Goal: Information Seeking & Learning: Learn about a topic

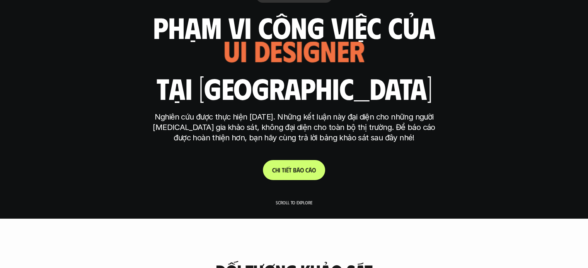
scroll to position [51, 0]
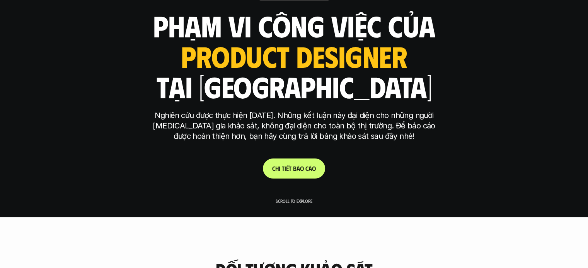
click at [306, 129] on p "Nghiên cứu được thực hiện [DATE]. Những kết luận này đại diện cho những người […" at bounding box center [294, 125] width 290 height 31
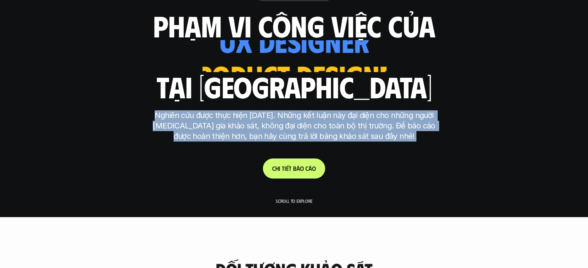
click at [306, 129] on p "Nghiên cứu được thực hiện [DATE]. Những kết luận này đại diện cho những người […" at bounding box center [294, 125] width 290 height 31
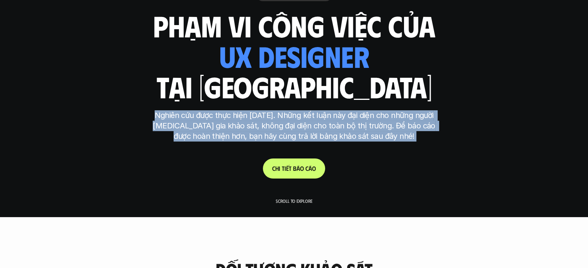
click at [283, 138] on p "Nghiên cứu được thực hiện [DATE]. Những kết luận này đại diện cho những người […" at bounding box center [294, 125] width 290 height 31
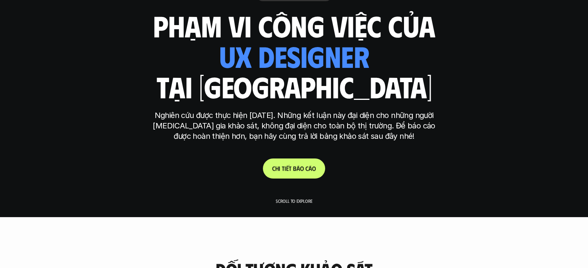
click at [291, 171] on p "C h i t i ế t b á o c á o" at bounding box center [294, 168] width 44 height 7
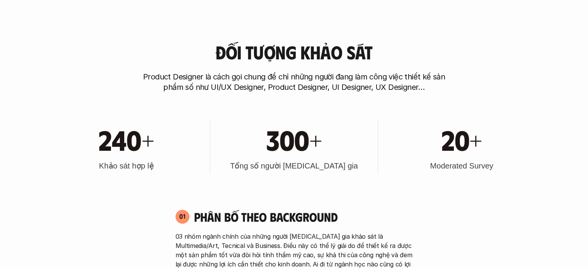
scroll to position [266, 0]
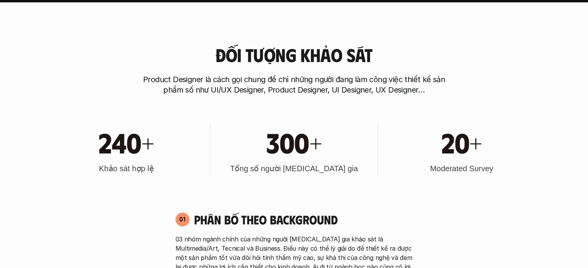
click at [253, 80] on p "Product Designer là cách gọi chung để chỉ những người đang làm công việc thiết …" at bounding box center [293, 85] width 309 height 21
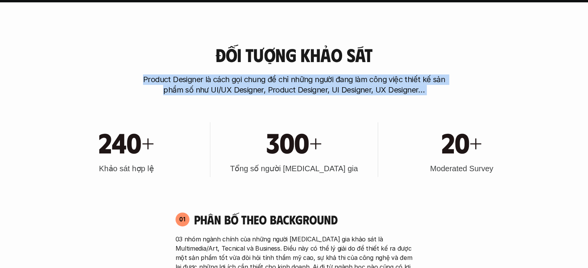
drag, startPoint x: 253, startPoint y: 80, endPoint x: 262, endPoint y: 97, distance: 19.0
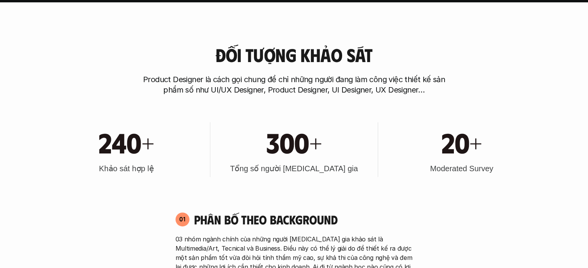
click at [254, 86] on p "Product Designer là cách gọi chung để chỉ những người đang làm công việc thiết …" at bounding box center [293, 85] width 309 height 21
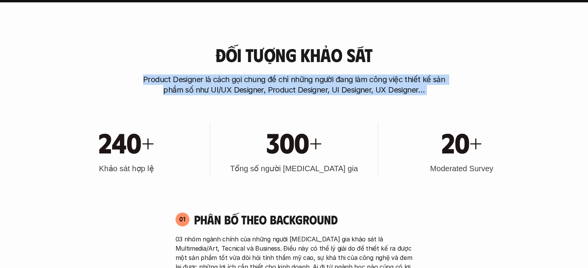
click at [254, 86] on p "Product Designer là cách gọi chung để chỉ những người đang làm công việc thiết …" at bounding box center [293, 85] width 309 height 21
click at [224, 85] on p "Product Designer là cách gọi chung để chỉ những người đang làm công việc thiết …" at bounding box center [293, 85] width 309 height 21
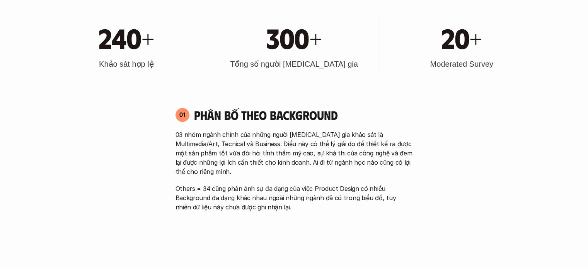
scroll to position [457, 0]
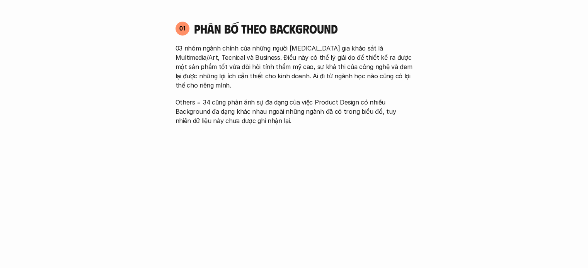
click at [186, 60] on p "03 nhóm ngành chính của những người [MEDICAL_DATA] gia khảo sát là Multimedia/A…" at bounding box center [293, 67] width 237 height 46
click at [223, 71] on p "03 nhóm ngành chính của những người [MEDICAL_DATA] gia khảo sát là Multimedia/A…" at bounding box center [293, 67] width 237 height 46
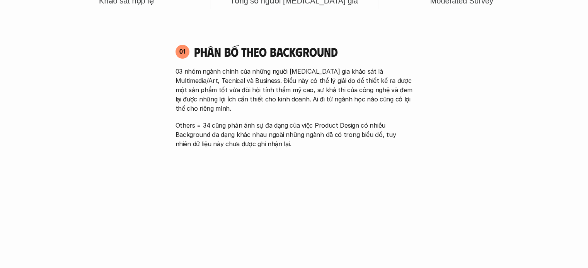
scroll to position [434, 0]
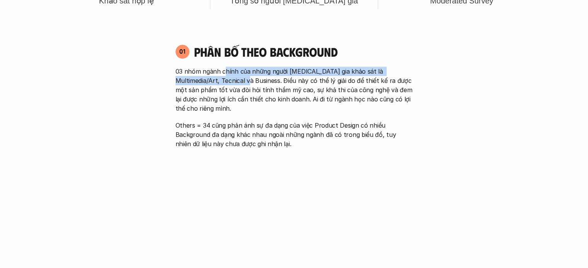
drag, startPoint x: 223, startPoint y: 71, endPoint x: 239, endPoint y: 82, distance: 19.1
click at [239, 82] on p "03 nhóm ngành chính của những người [MEDICAL_DATA] gia khảo sát là Multimedia/A…" at bounding box center [293, 90] width 237 height 46
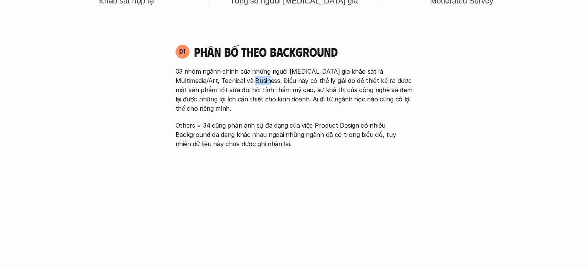
click at [239, 82] on p "03 nhóm ngành chính của những người [MEDICAL_DATA] gia khảo sát là Multimedia/A…" at bounding box center [293, 90] width 237 height 46
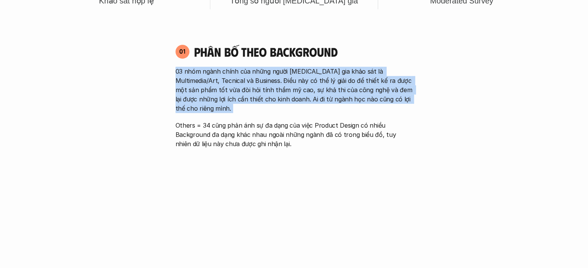
drag, startPoint x: 239, startPoint y: 82, endPoint x: 240, endPoint y: 88, distance: 5.5
click at [240, 88] on p "03 nhóm ngành chính của những người [MEDICAL_DATA] gia khảo sát là Multimedia/A…" at bounding box center [293, 90] width 237 height 46
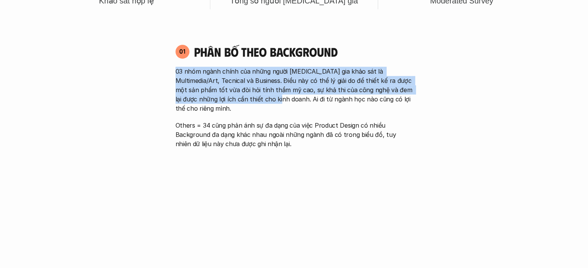
drag, startPoint x: 173, startPoint y: 68, endPoint x: 258, endPoint y: 100, distance: 90.3
click at [258, 100] on div "01 Phân bố theo background 03 nhóm ngành chính của những người [MEDICAL_DATA] g…" at bounding box center [293, 96] width 251 height 105
click at [258, 100] on p "03 nhóm ngành chính của những người [MEDICAL_DATA] gia khảo sát là Multimedia/A…" at bounding box center [293, 90] width 237 height 46
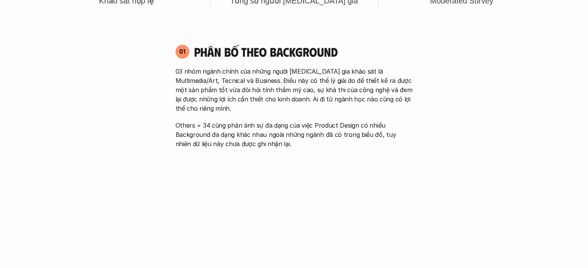
drag, startPoint x: 237, startPoint y: 110, endPoint x: 241, endPoint y: 120, distance: 11.1
click at [241, 120] on div "03 nhóm ngành chính của những người [MEDICAL_DATA] gia khảo sát là Multimedia/A…" at bounding box center [293, 108] width 237 height 82
click at [241, 121] on p "Others = 34 cũng phản ánh sự đa dạng của việc Product Design có nhiều Backgroun…" at bounding box center [293, 135] width 237 height 28
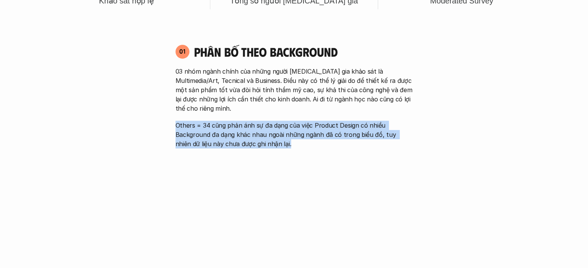
drag, startPoint x: 241, startPoint y: 120, endPoint x: 244, endPoint y: 128, distance: 8.3
click at [244, 128] on p "Others = 34 cũng phản ánh sự đa dạng của việc Product Design có nhiều Backgroun…" at bounding box center [293, 135] width 237 height 28
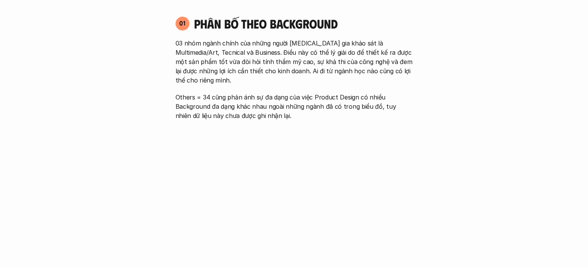
scroll to position [459, 0]
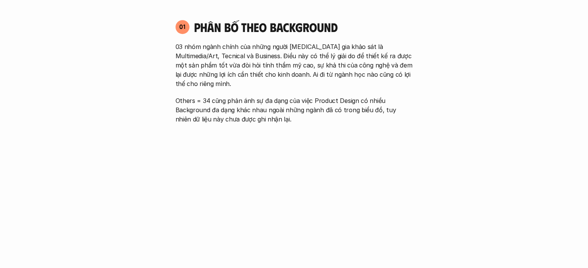
click at [260, 58] on p "03 nhóm ngành chính của những người [MEDICAL_DATA] gia khảo sát là Multimedia/A…" at bounding box center [293, 65] width 237 height 46
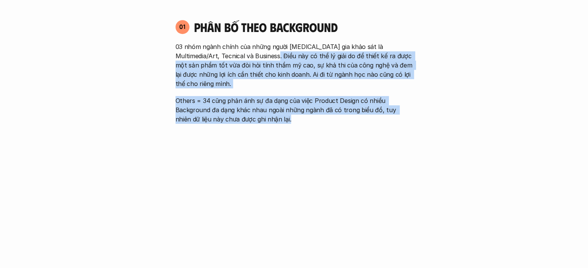
drag, startPoint x: 260, startPoint y: 58, endPoint x: 277, endPoint y: 118, distance: 62.5
click at [277, 118] on div "01 Phân bố theo background 03 nhóm ngành chính của những người [MEDICAL_DATA] g…" at bounding box center [293, 155] width 251 height 287
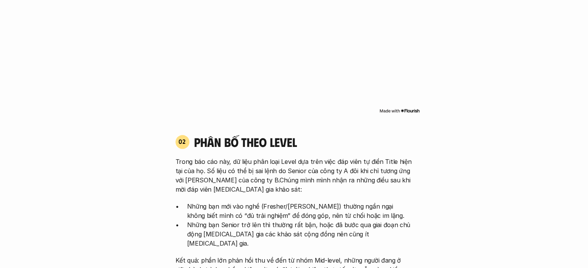
scroll to position [647, 0]
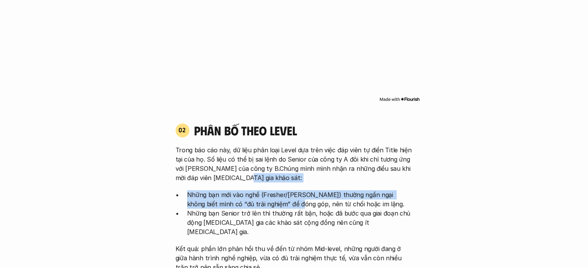
drag, startPoint x: 257, startPoint y: 170, endPoint x: 268, endPoint y: 199, distance: 31.2
click at [268, 199] on div "Trong báo cáo này, dữ liệu phân loại Level dựa trên việc đáp viên tự điền Title…" at bounding box center [293, 209] width 237 height 127
click at [268, 199] on p "Những bạn mới vào nghề (Fresher/[PERSON_NAME]) thường ngần ngại không biết mình…" at bounding box center [300, 199] width 226 height 19
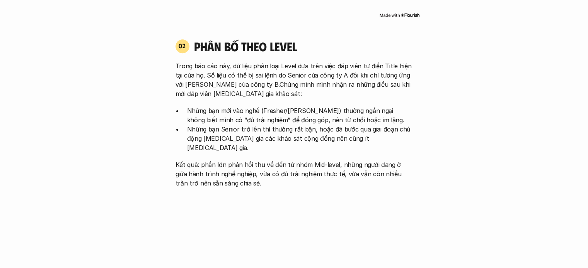
scroll to position [734, 0]
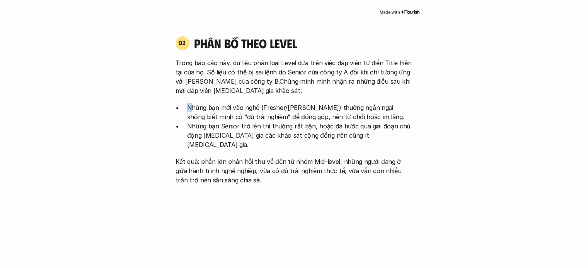
click at [190, 103] on p "Những bạn mới vào nghề (Fresher/[PERSON_NAME]) thường ngần ngại không biết mình…" at bounding box center [300, 112] width 226 height 19
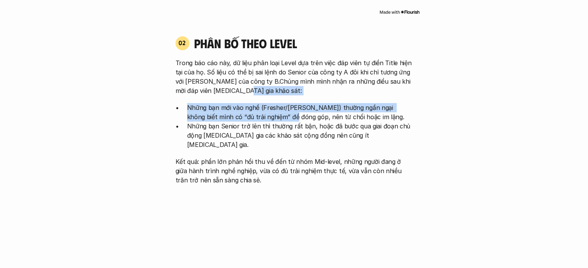
drag, startPoint x: 228, startPoint y: 83, endPoint x: 261, endPoint y: 105, distance: 39.3
click at [261, 105] on div "Trong báo cáo này, dữ liệu phân loại Level dựa trên việc đáp viên tự điền Title…" at bounding box center [293, 121] width 237 height 127
click at [261, 105] on p "Những bạn mới vào nghề (Fresher/[PERSON_NAME]) thường ngần ngại không biết mình…" at bounding box center [300, 112] width 226 height 19
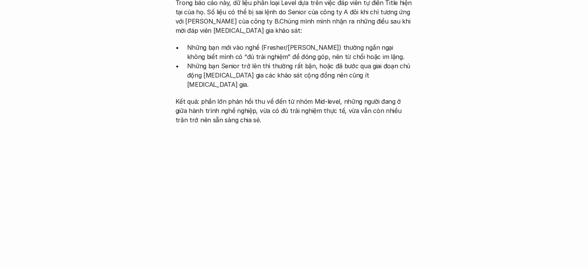
scroll to position [793, 0]
drag, startPoint x: 240, startPoint y: 108, endPoint x: 254, endPoint y: 108, distance: 14.3
click at [254, 108] on div "02 phân bố theo Level Trong báo cáo này, dữ liệu phân loại Level dựa trên việc …" at bounding box center [293, 139] width 251 height 340
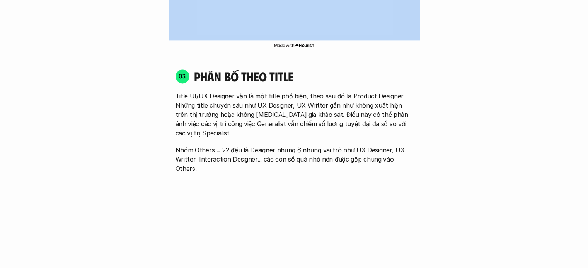
scroll to position [1046, 0]
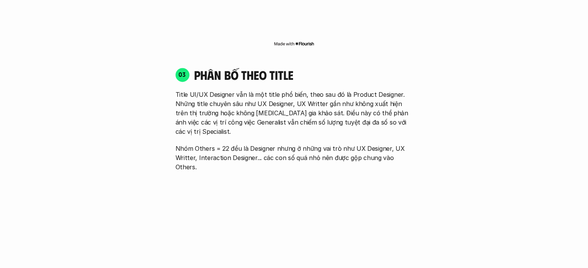
drag, startPoint x: 260, startPoint y: 84, endPoint x: 271, endPoint y: 137, distance: 54.1
click at [271, 137] on div "03 phân bố theo title Title UI/UX Designer vẫn là một title phổ biến, theo sau …" at bounding box center [293, 183] width 251 height 249
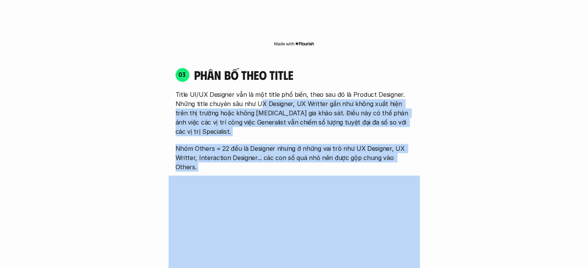
click at [271, 137] on div "03 phân bố theo title Title UI/UX Designer vẫn là một title phổ biến, theo sau …" at bounding box center [293, 183] width 251 height 249
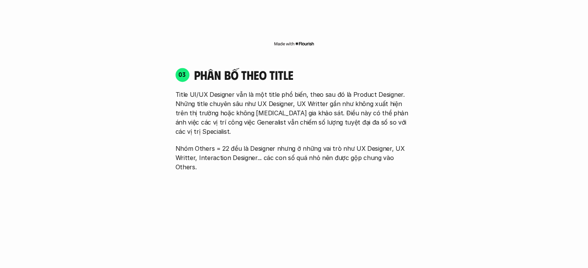
drag, startPoint x: 217, startPoint y: 97, endPoint x: 226, endPoint y: 125, distance: 29.1
click at [226, 125] on div "Title UI/UX Designer vẫn là một title phổ biến, theo sau đó là Product Designer…" at bounding box center [293, 131] width 237 height 82
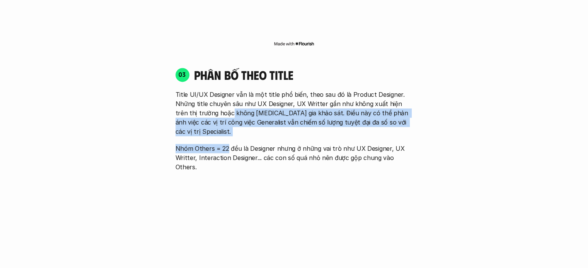
click at [226, 144] on p "Nhóm Others = 22 đều là Designer nhưng ở những vai trò như UX Designer, UX Writ…" at bounding box center [293, 158] width 237 height 28
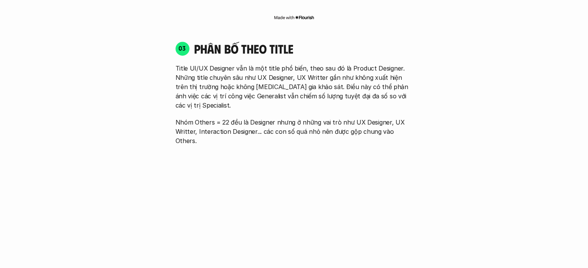
scroll to position [1074, 0]
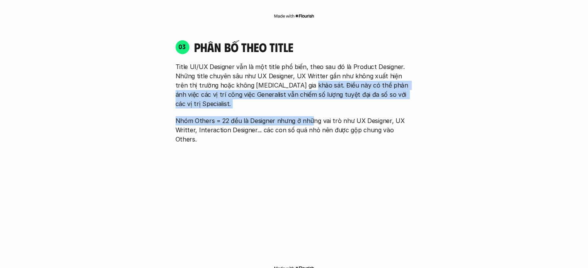
drag, startPoint x: 292, startPoint y: 69, endPoint x: 317, endPoint y: 88, distance: 31.4
click at [317, 88] on div "Title UI/UX Designer vẫn là một title phổ biến, theo sau đó là Product Designer…" at bounding box center [293, 103] width 237 height 82
click at [317, 116] on p "Nhóm Others = 22 đều là Designer nhưng ở những vai trò như UX Designer, UX Writ…" at bounding box center [293, 130] width 237 height 28
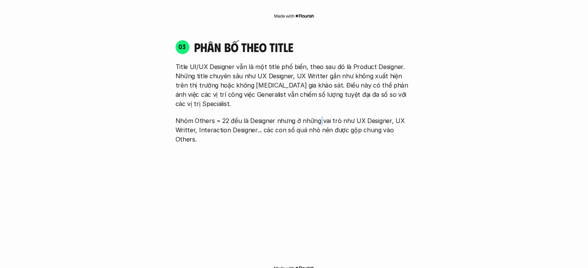
click at [317, 116] on p "Nhóm Others = 22 đều là Designer nhưng ở những vai trò như UX Designer, UX Writ…" at bounding box center [293, 130] width 237 height 28
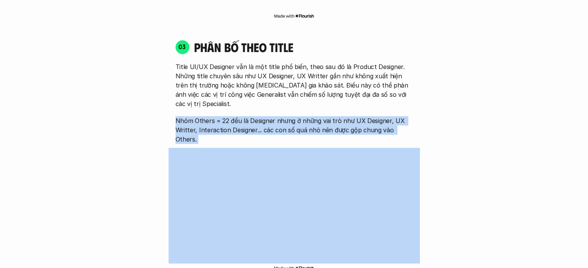
drag, startPoint x: 317, startPoint y: 88, endPoint x: 278, endPoint y: 81, distance: 39.6
click at [278, 81] on div "Title UI/UX Designer vẫn là một title phổ biến, theo sau đó là Product Designer…" at bounding box center [293, 103] width 237 height 82
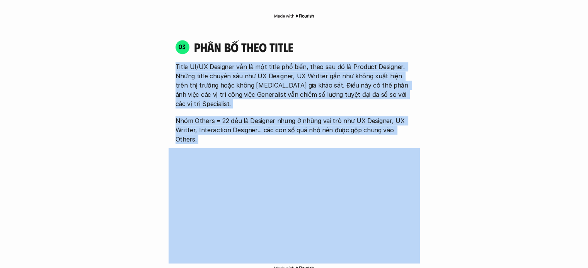
click at [278, 81] on div "Title UI/UX Designer vẫn là một title phổ biến, theo sau đó là Product Designer…" at bounding box center [293, 103] width 237 height 82
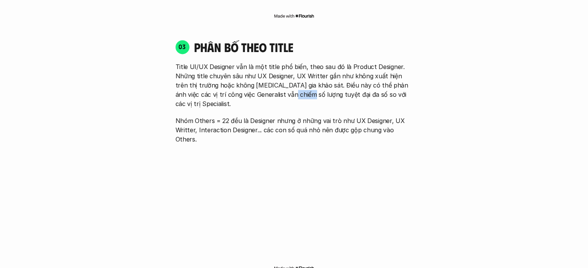
click at [278, 81] on div "Title UI/UX Designer vẫn là một title phổ biến, theo sau đó là Product Designer…" at bounding box center [293, 103] width 237 height 82
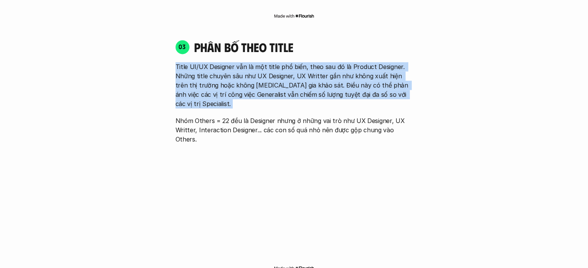
click at [278, 83] on div "Title UI/UX Designer vẫn là một title phổ biến, theo sau đó là Product Designer…" at bounding box center [293, 103] width 237 height 82
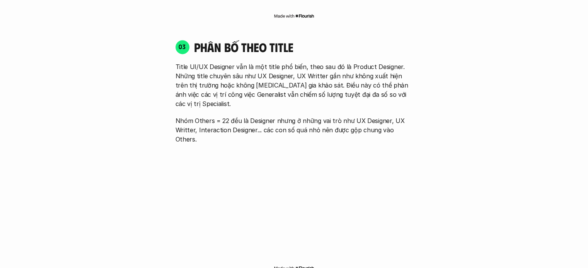
click at [275, 107] on div "03 phân bố theo title Title UI/UX Designer vẫn là một title phổ biến, theo sau …" at bounding box center [293, 156] width 251 height 249
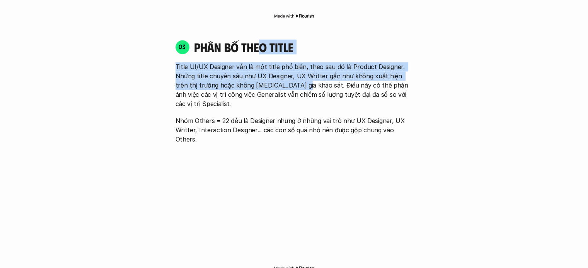
drag, startPoint x: 262, startPoint y: 26, endPoint x: 293, endPoint y: 76, distance: 59.4
click at [293, 76] on div "03 phân bố theo title Title UI/UX Designer vẫn là một title phổ biến, theo sau …" at bounding box center [293, 91] width 251 height 105
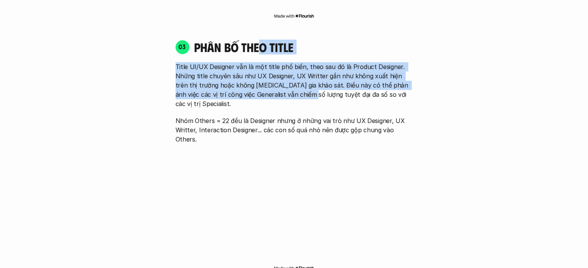
click at [293, 76] on p "Title UI/UX Designer vẫn là một title phổ biến, theo sau đó là Product Designer…" at bounding box center [293, 85] width 237 height 46
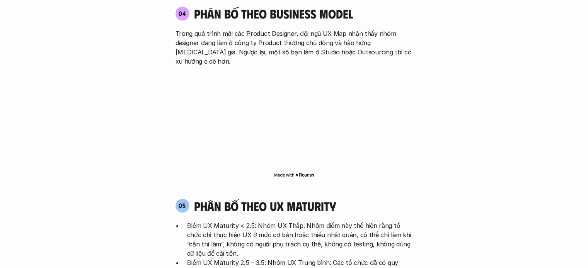
scroll to position [1372, 0]
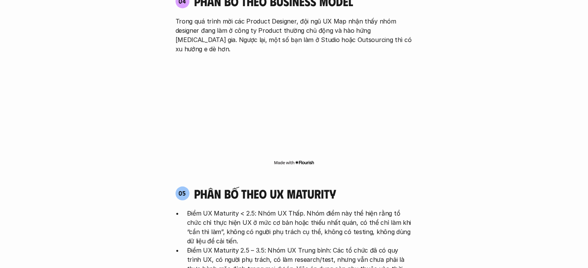
click at [270, 209] on p "Điểm UX Maturity < 2.5: Nhóm UX Thấp. Nhóm điểm này thể hiện rằng tổ chức chỉ t…" at bounding box center [300, 227] width 226 height 37
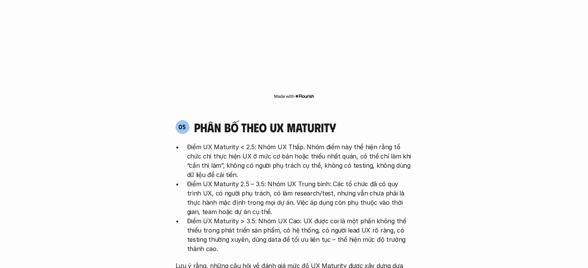
scroll to position [1439, 0]
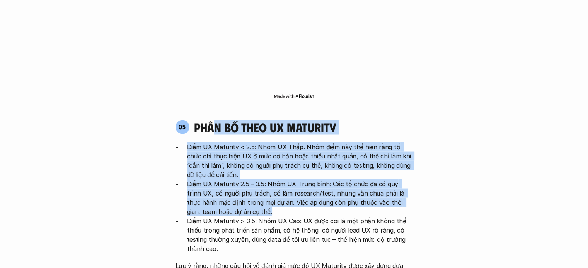
drag, startPoint x: 212, startPoint y: 89, endPoint x: 248, endPoint y: 181, distance: 99.0
click at [248, 181] on div "05 phân bố theo ux maturity Điểm UX Maturity < 2.5: Nhóm UX Thấp. Nhóm điểm này…" at bounding box center [293, 204] width 251 height 169
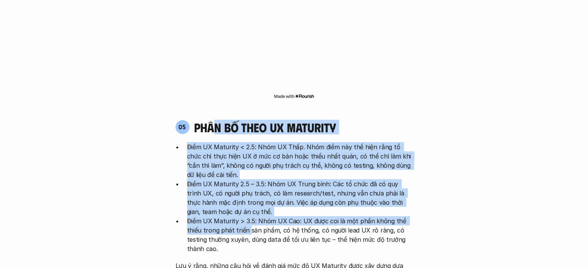
click at [248, 216] on p "Điểm UX Maturity > 3.5: Nhóm UX Cao: UX được coi là một phần không thể thiếu tr…" at bounding box center [300, 234] width 226 height 37
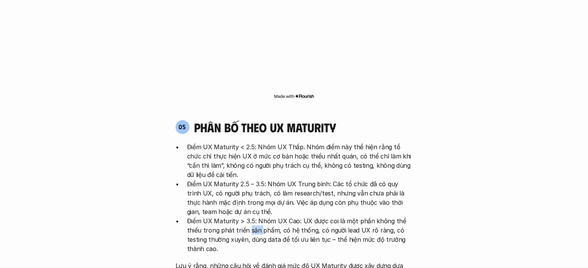
click at [248, 216] on p "Điểm UX Maturity > 3.5: Nhóm UX Cao: UX được coi là một phần không thể thiếu tr…" at bounding box center [300, 234] width 226 height 37
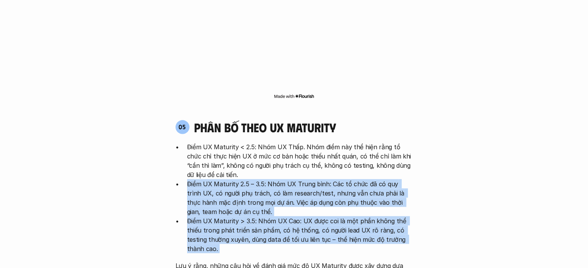
drag, startPoint x: 248, startPoint y: 181, endPoint x: 252, endPoint y: 117, distance: 64.2
click at [252, 142] on ul "Điểm UX Maturity < 2.5: Nhóm UX Thấp. Nhóm điểm này thể hiện rằng tổ chức chỉ t…" at bounding box center [293, 197] width 237 height 111
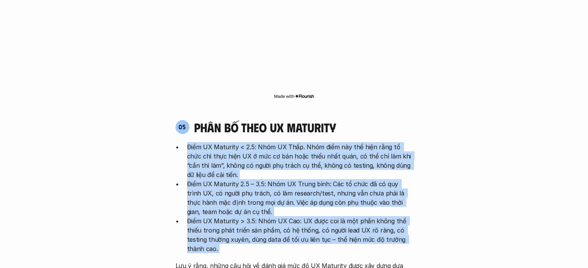
click at [252, 142] on p "Điểm UX Maturity < 2.5: Nhóm UX Thấp. Nhóm điểm này thể hiện rằng tổ chức chỉ t…" at bounding box center [300, 160] width 226 height 37
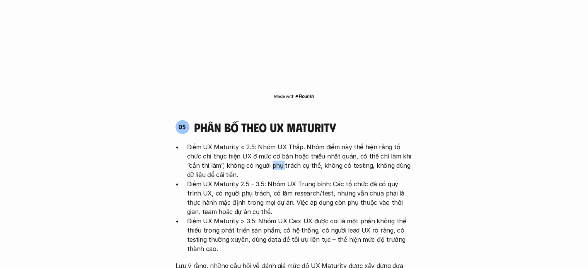
click at [252, 142] on p "Điểm UX Maturity < 2.5: Nhóm UX Thấp. Nhóm điểm này thể hiện rằng tổ chức chỉ t…" at bounding box center [300, 160] width 226 height 37
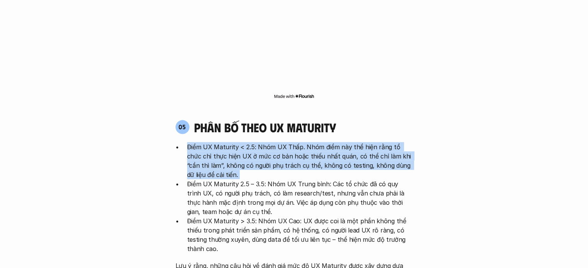
drag, startPoint x: 252, startPoint y: 117, endPoint x: 255, endPoint y: 140, distance: 23.1
click at [255, 142] on ul "Điểm UX Maturity < 2.5: Nhóm UX Thấp. Nhóm điểm này thể hiện rằng tổ chức chỉ t…" at bounding box center [293, 197] width 237 height 111
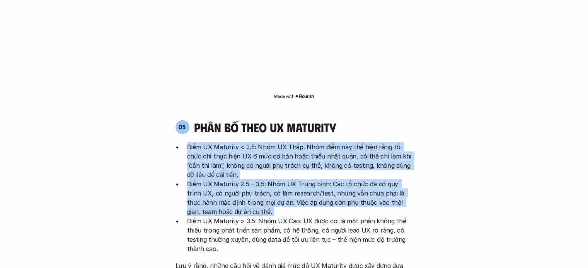
click at [255, 179] on p "Điểm UX Maturity 2.5 – 3.5: Nhóm UX Trung bình: Các tổ chức đã có quy trình UX,…" at bounding box center [300, 197] width 226 height 37
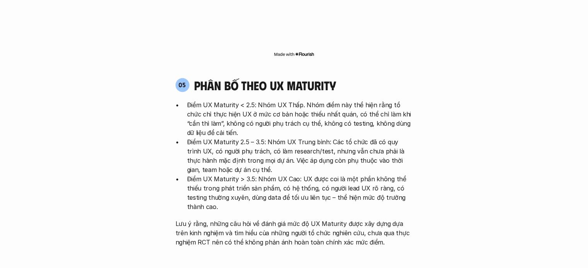
scroll to position [1490, 0]
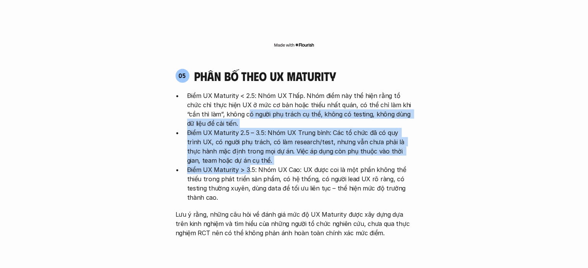
drag, startPoint x: 226, startPoint y: 68, endPoint x: 257, endPoint y: 139, distance: 77.1
click at [257, 139] on ul "Điểm UX Maturity < 2.5: Nhóm UX Thấp. Nhóm điểm này thể hiện rằng tổ chức chỉ t…" at bounding box center [293, 146] width 237 height 111
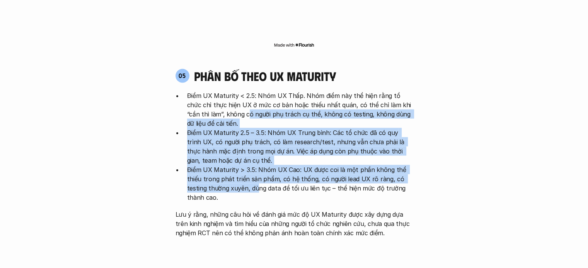
click at [257, 165] on p "Điểm UX Maturity > 3.5: Nhóm UX Cao: UX được coi là một phần không thể thiếu tr…" at bounding box center [300, 183] width 226 height 37
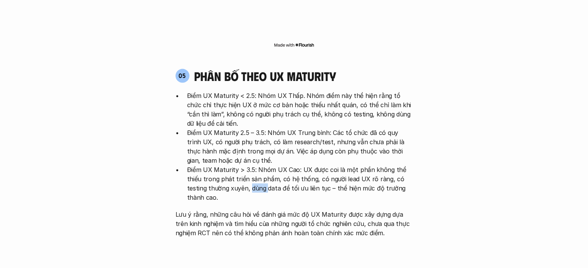
click at [257, 165] on p "Điểm UX Maturity > 3.5: Nhóm UX Cao: UX được coi là một phần không thể thiếu tr…" at bounding box center [300, 183] width 226 height 37
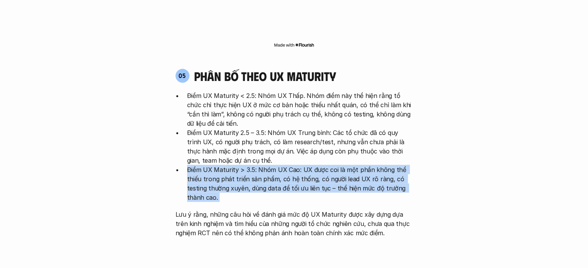
drag, startPoint x: 257, startPoint y: 139, endPoint x: 242, endPoint y: 106, distance: 35.9
click at [242, 106] on ul "Điểm UX Maturity < 2.5: Nhóm UX Thấp. Nhóm điểm này thể hiện rằng tổ chức chỉ t…" at bounding box center [293, 146] width 237 height 111
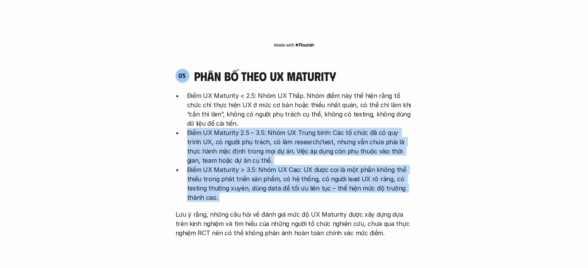
click at [242, 128] on p "Điểm UX Maturity 2.5 – 3.5: Nhóm UX Trung bình: Các tổ chức đã có quy trình UX,…" at bounding box center [300, 146] width 226 height 37
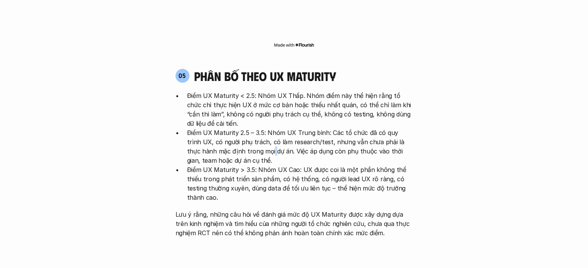
click at [242, 128] on p "Điểm UX Maturity 2.5 – 3.5: Nhóm UX Trung bình: Các tổ chức đã có quy trình UX,…" at bounding box center [300, 146] width 226 height 37
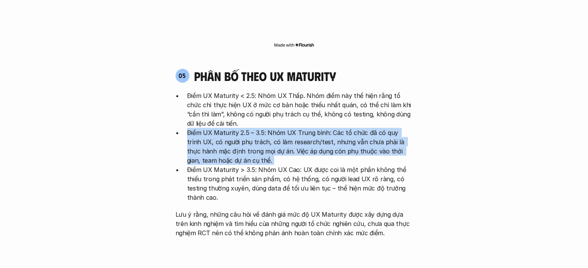
drag, startPoint x: 242, startPoint y: 106, endPoint x: 250, endPoint y: 140, distance: 35.0
click at [250, 140] on ul "Điểm UX Maturity < 2.5: Nhóm UX Thấp. Nhóm điểm này thể hiện rằng tổ chức chỉ t…" at bounding box center [293, 146] width 237 height 111
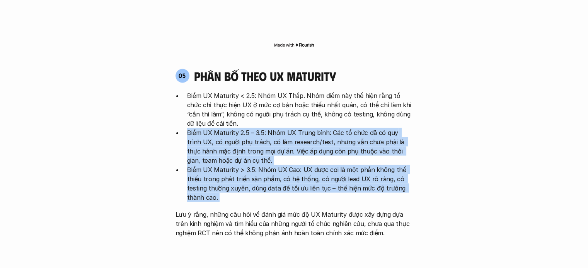
click at [250, 165] on p "Điểm UX Maturity > 3.5: Nhóm UX Cao: UX được coi là một phần không thể thiếu tr…" at bounding box center [300, 183] width 226 height 37
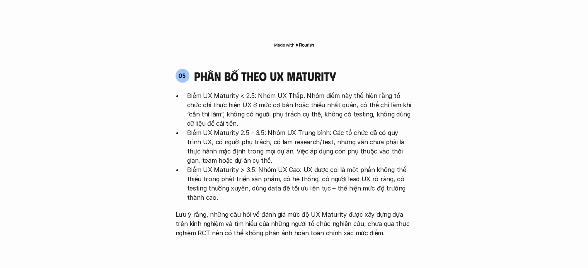
scroll to position [1530, 0]
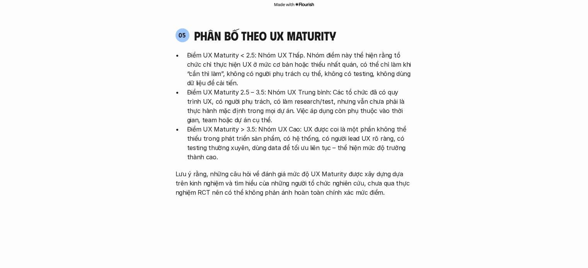
drag, startPoint x: 245, startPoint y: 66, endPoint x: 252, endPoint y: 94, distance: 28.2
click at [252, 94] on ul "Điểm UX Maturity < 2.5: Nhóm UX Thấp. Nhóm điểm này thể hiện rằng tổ chức chỉ t…" at bounding box center [293, 106] width 237 height 111
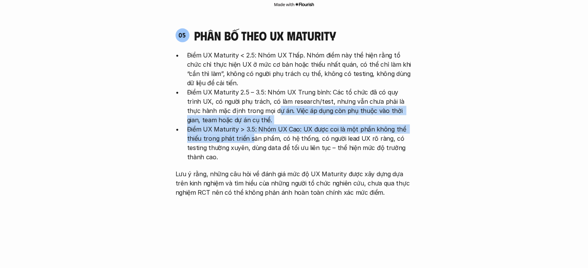
click at [252, 125] on p "Điểm UX Maturity > 3.5: Nhóm UX Cao: UX được coi là một phần không thể thiếu tr…" at bounding box center [300, 143] width 226 height 37
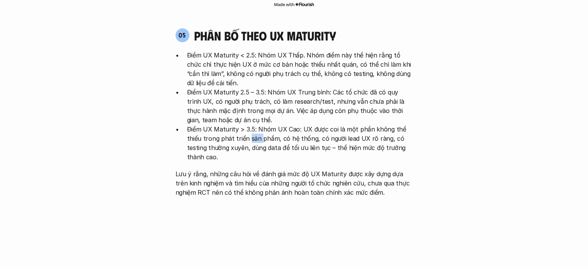
click at [252, 125] on p "Điểm UX Maturity > 3.5: Nhóm UX Cao: UX được coi là một phần không thể thiếu tr…" at bounding box center [300, 143] width 226 height 37
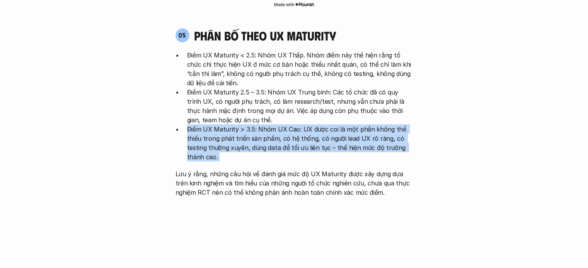
drag, startPoint x: 252, startPoint y: 94, endPoint x: 254, endPoint y: 123, distance: 29.4
click at [254, 123] on div "Điểm UX Maturity < 2.5: Nhóm UX Thấp. Nhóm điểm này thể hiện rằng tổ chức chỉ t…" at bounding box center [293, 124] width 237 height 147
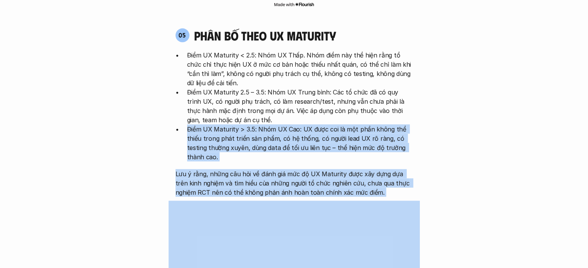
click at [254, 170] on p "Lưu ý rằng, những câu hỏi về đánh giá mức độ UX Maturity được xây dựng dựa trên…" at bounding box center [293, 184] width 237 height 28
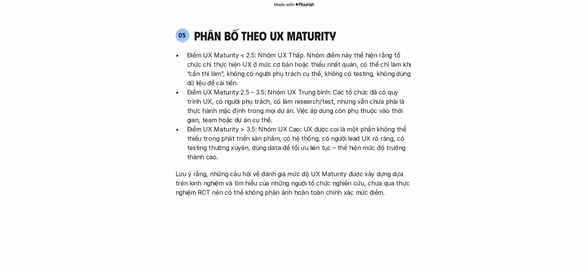
click at [255, 170] on p "Lưu ý rằng, những câu hỏi về đánh giá mức độ UX Maturity được xây dựng dựa trên…" at bounding box center [293, 184] width 237 height 28
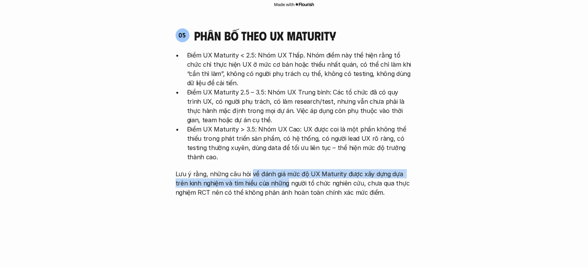
drag, startPoint x: 255, startPoint y: 128, endPoint x: 263, endPoint y: 154, distance: 27.5
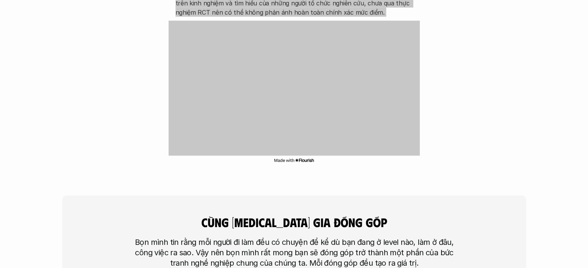
scroll to position [1711, 0]
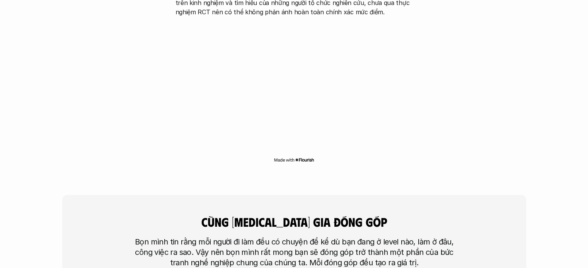
click at [207, 195] on div "cùng [MEDICAL_DATA] gia đóng góp Bọn mình tin rằng mỗi người đi làm đều có chuy…" at bounding box center [294, 255] width 464 height 120
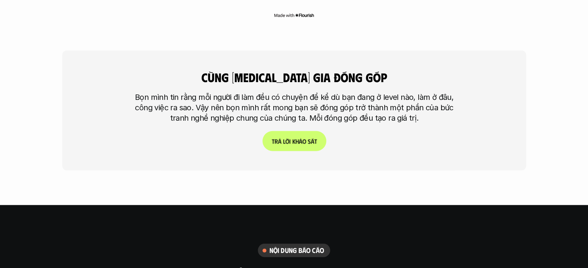
scroll to position [1855, 0]
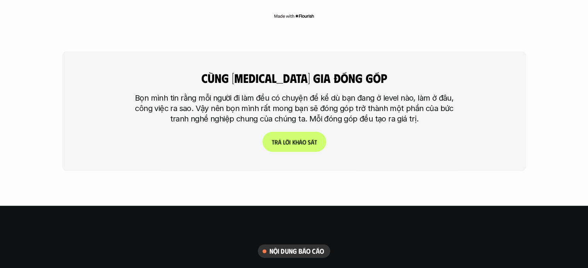
click at [288, 139] on p "T r ả l ờ i k h ả o s á t" at bounding box center [293, 142] width 45 height 7
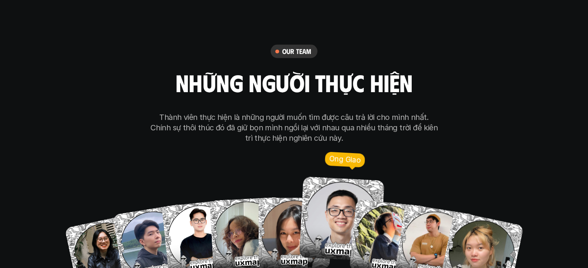
scroll to position [4350, 0]
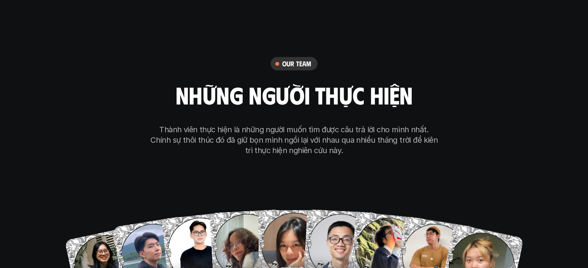
click at [263, 124] on p "Thành viên thực hiện là những người muốn tìm được câu trả lời cho mình nhất. Ch…" at bounding box center [294, 139] width 290 height 31
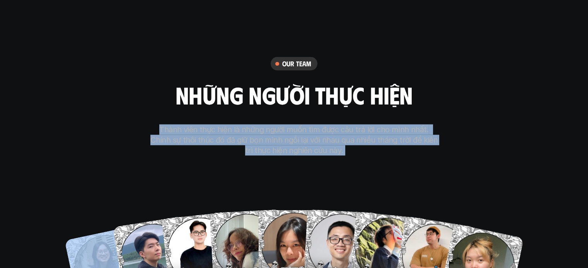
drag, startPoint x: 263, startPoint y: 89, endPoint x: 275, endPoint y: 102, distance: 17.5
click at [275, 124] on p "Thành viên thực hiện là những người muốn tìm được câu trả lời cho mình nhất. Ch…" at bounding box center [294, 139] width 290 height 31
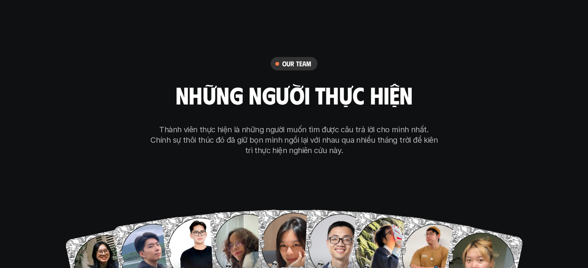
click at [275, 124] on p "Thành viên thực hiện là những người muốn tìm được câu trả lời cho mình nhất. Ch…" at bounding box center [294, 139] width 290 height 31
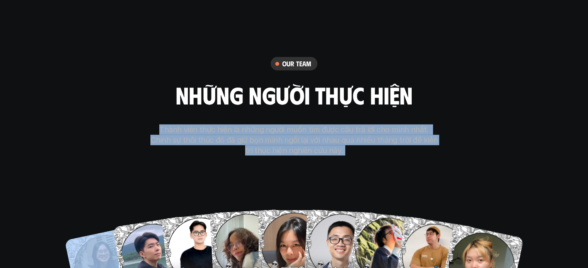
click at [275, 124] on p "Thành viên thực hiện là những người muốn tìm được câu trả lời cho mình nhất. Ch…" at bounding box center [294, 139] width 290 height 31
click at [249, 124] on p "Thành viên thực hiện là những người muốn tìm được câu trả lời cho mình nhất. Ch…" at bounding box center [294, 139] width 290 height 31
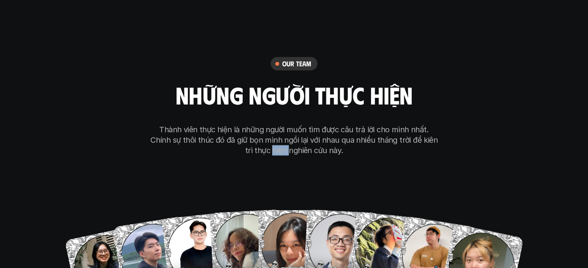
click at [249, 124] on p "Thành viên thực hiện là những người muốn tìm được câu trả lời cho mình nhất. Ch…" at bounding box center [294, 139] width 290 height 31
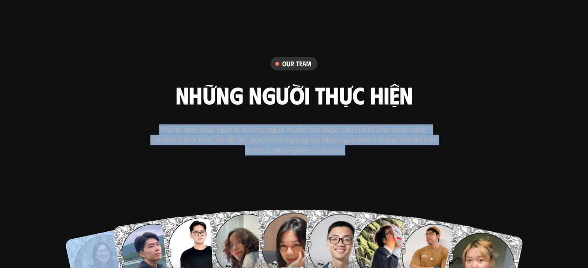
click at [249, 124] on p "Thành viên thực hiện là những người muốn tìm được câu trả lời cho mình nhất. Ch…" at bounding box center [294, 139] width 290 height 31
click at [225, 124] on p "Thành viên thực hiện là những người muốn tìm được câu trả lời cho mình nhất. Ch…" at bounding box center [294, 139] width 290 height 31
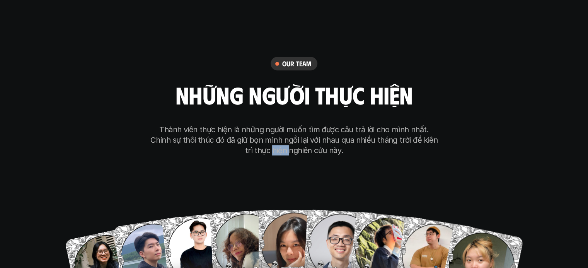
click at [225, 124] on p "Thành viên thực hiện là những người muốn tìm được câu trả lời cho mình nhất. Ch…" at bounding box center [294, 139] width 290 height 31
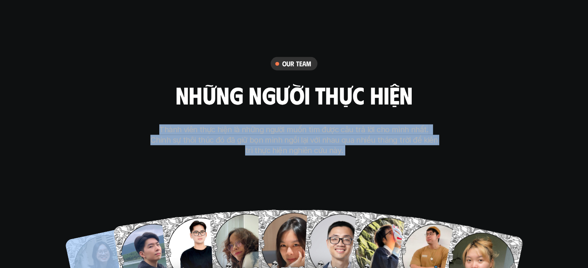
drag, startPoint x: 225, startPoint y: 104, endPoint x: 206, endPoint y: 116, distance: 22.9
click at [206, 116] on div "our team những người thực hiện Thành viên thực hiện là những người muốn tìm đượ…" at bounding box center [294, 181] width 386 height 389
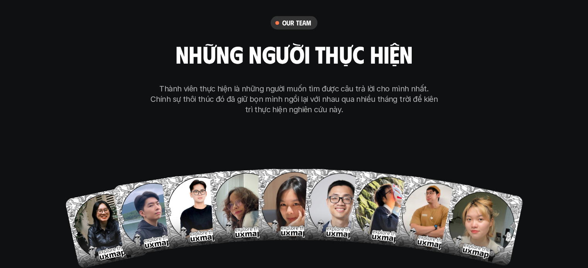
scroll to position [4392, 0]
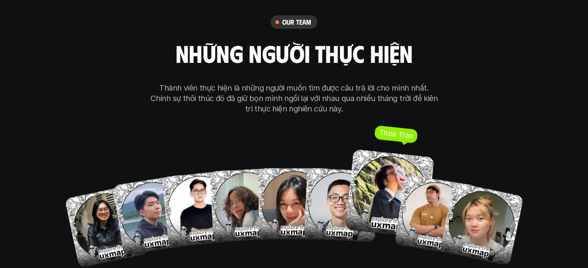
click at [377, 167] on img at bounding box center [389, 193] width 89 height 89
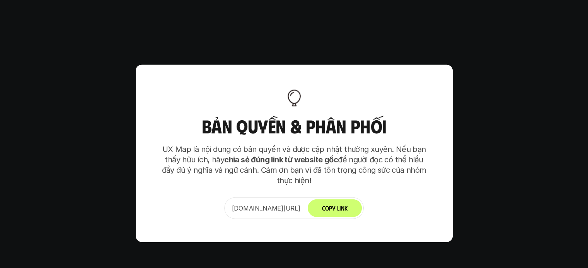
scroll to position [4715, 0]
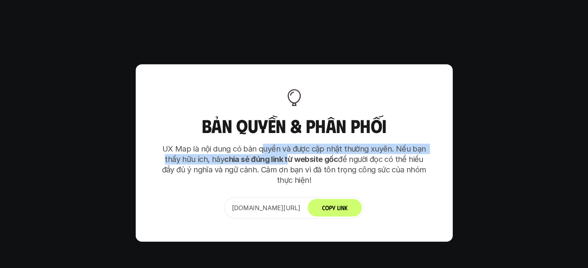
drag, startPoint x: 262, startPoint y: 96, endPoint x: 294, endPoint y: 113, distance: 36.1
click at [294, 144] on p "UX Map là nội dung có bản quyền và được cập nhật thường xuyên. Nếu bạn thấy hữu…" at bounding box center [294, 165] width 270 height 42
click at [294, 155] on strong "chia sẻ đúng link từ website gốc" at bounding box center [281, 159] width 114 height 9
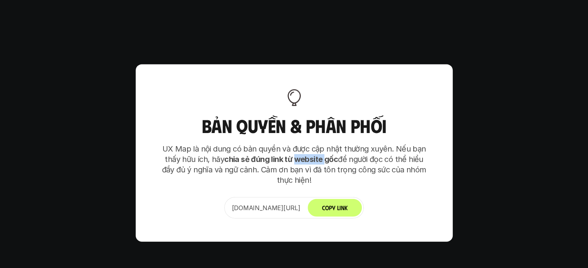
click at [294, 155] on strong "chia sẻ đúng link từ website gốc" at bounding box center [281, 159] width 114 height 9
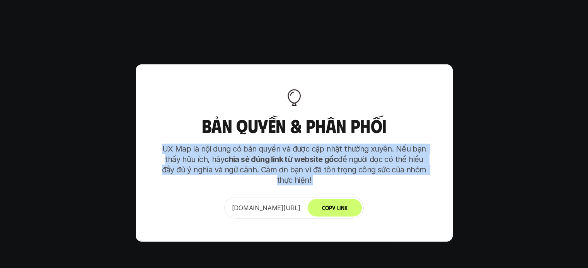
drag, startPoint x: 294, startPoint y: 113, endPoint x: 301, endPoint y: 123, distance: 13.0
click at [301, 144] on p "UX Map là nội dung có bản quyền và được cập nhật thường xuyên. Nếu bạn thấy hữu…" at bounding box center [294, 165] width 270 height 42
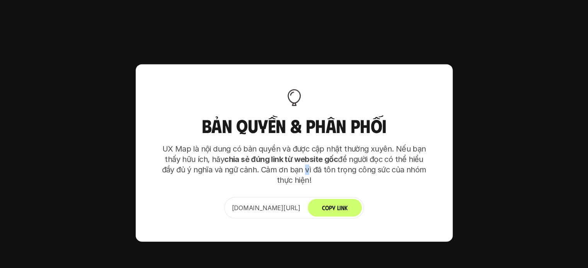
click at [301, 144] on p "UX Map là nội dung có bản quyền và được cập nhật thường xuyên. Nếu bạn thấy hữu…" at bounding box center [294, 165] width 270 height 42
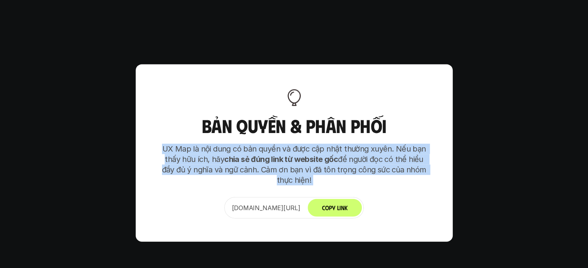
drag, startPoint x: 301, startPoint y: 123, endPoint x: 295, endPoint y: 99, distance: 25.1
click at [295, 144] on p "UX Map là nội dung có bản quyền và được cập nhật thường xuyên. Nếu bạn thấy hữu…" at bounding box center [294, 165] width 270 height 42
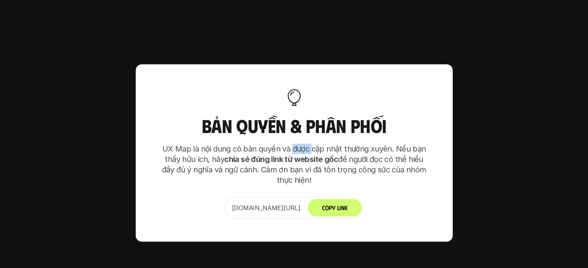
click at [295, 144] on p "UX Map là nội dung có bản quyền và được cập nhật thường xuyên. Nếu bạn thấy hữu…" at bounding box center [294, 165] width 270 height 42
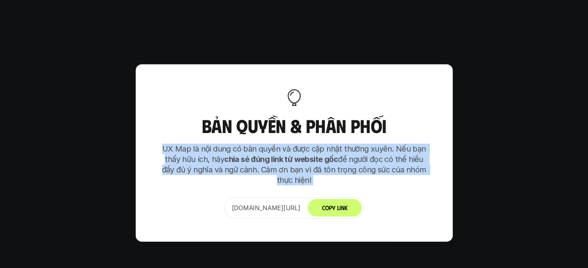
drag, startPoint x: 295, startPoint y: 99, endPoint x: 305, endPoint y: 123, distance: 26.2
click at [305, 144] on p "UX Map là nội dung có bản quyền và được cập nhật thường xuyên. Nếu bạn thấy hữu…" at bounding box center [294, 165] width 270 height 42
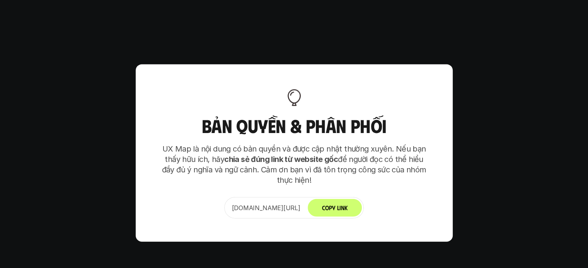
click at [305, 144] on p "UX Map là nội dung có bản quyền và được cập nhật thường xuyên. Nếu bạn thấy hữu…" at bounding box center [294, 165] width 270 height 42
drag, startPoint x: 305, startPoint y: 123, endPoint x: 292, endPoint y: 122, distance: 13.2
click at [292, 144] on p "UX Map là nội dung có bản quyền và được cập nhật thường xuyên. Nếu bạn thấy hữu…" at bounding box center [294, 165] width 270 height 42
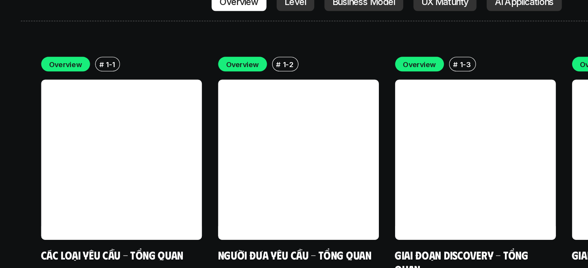
scroll to position [2162, 0]
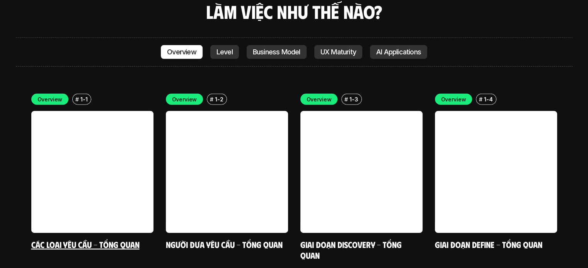
click at [42, 240] on link "Các loại yêu cầu - Tổng quan" at bounding box center [85, 245] width 108 height 10
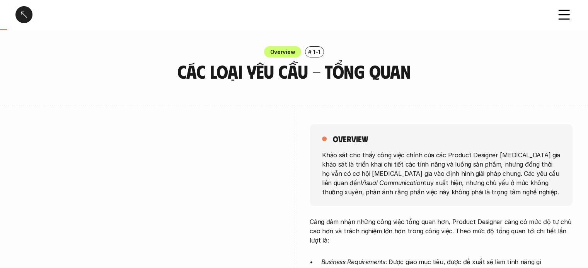
click at [26, 18] on div at bounding box center [23, 14] width 17 height 17
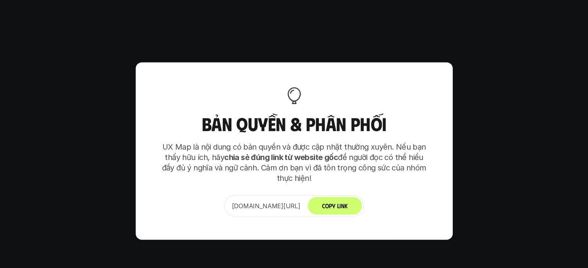
scroll to position [4685, 0]
